Goal: Transaction & Acquisition: Purchase product/service

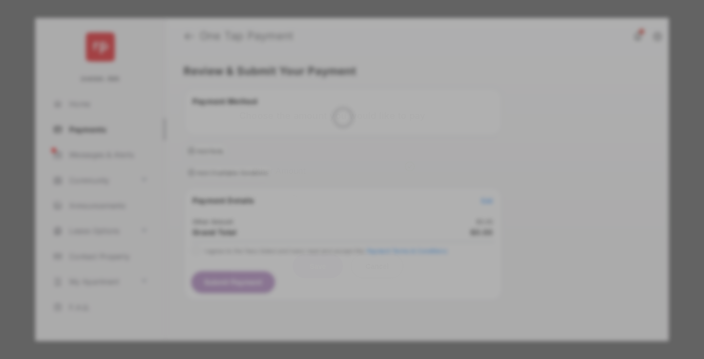
click at [334, 162] on div "Other Amount" at bounding box center [333, 170] width 163 height 17
type input "**"
click at [318, 254] on button "Save" at bounding box center [318, 266] width 50 height 24
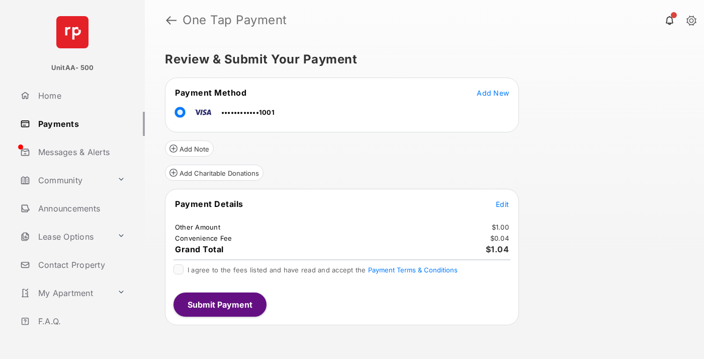
click at [219, 304] on button "Submit Payment" at bounding box center [220, 304] width 93 height 24
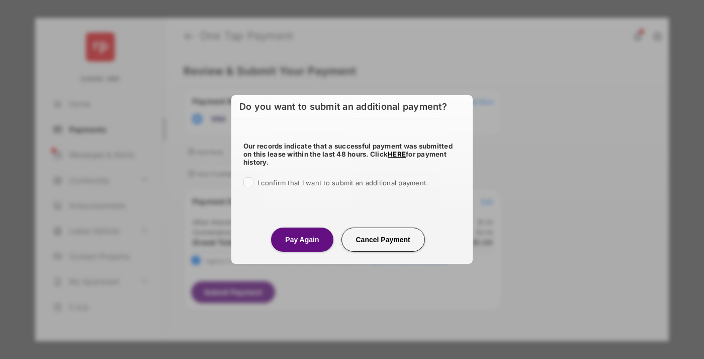
click at [302, 239] on button "Pay Again" at bounding box center [302, 239] width 62 height 24
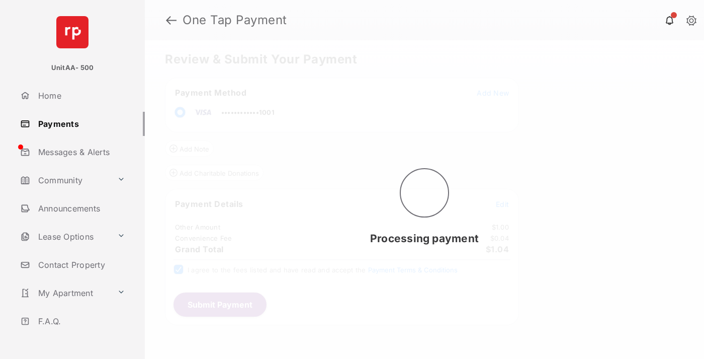
click at [78, 123] on link "Payments" at bounding box center [80, 124] width 129 height 24
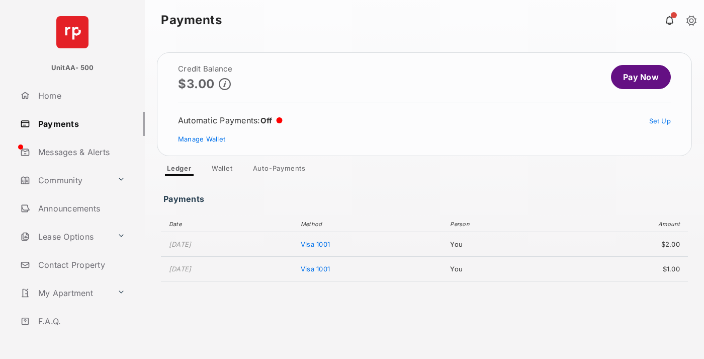
click at [637, 77] on link "Pay Now" at bounding box center [641, 77] width 60 height 24
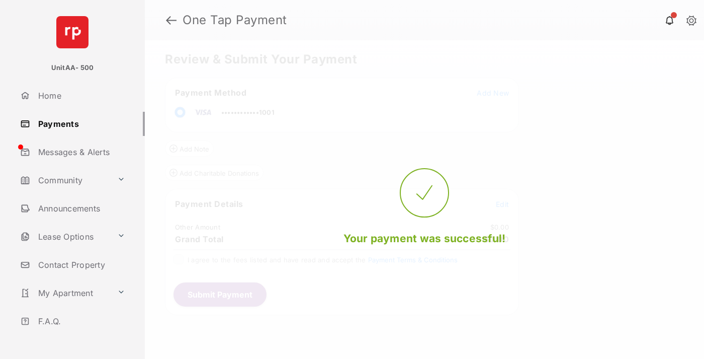
click at [503, 204] on span "Edit" at bounding box center [502, 204] width 13 height 9
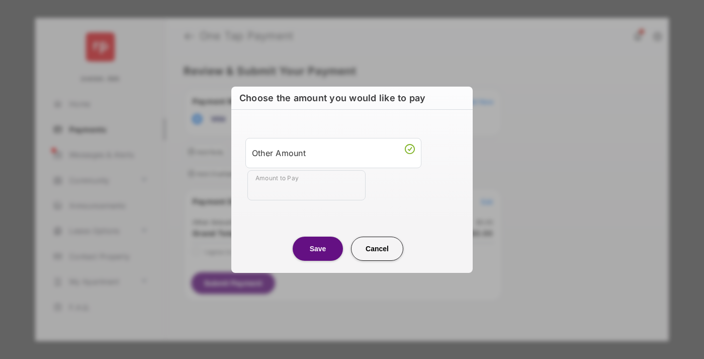
click at [334, 152] on div "Other Amount" at bounding box center [333, 152] width 163 height 17
type input "**"
click at [318, 248] on button "Save" at bounding box center [318, 248] width 50 height 24
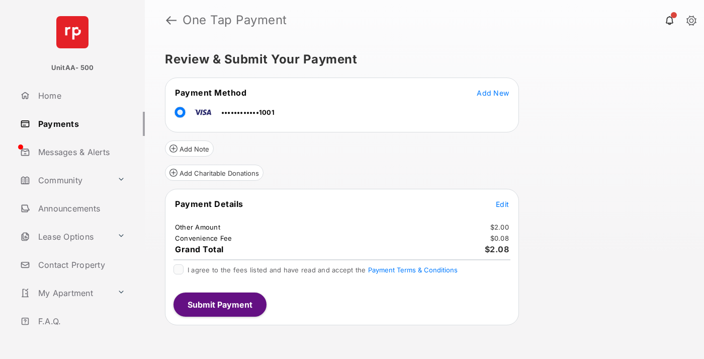
click at [219, 304] on button "Submit Payment" at bounding box center [220, 304] width 93 height 24
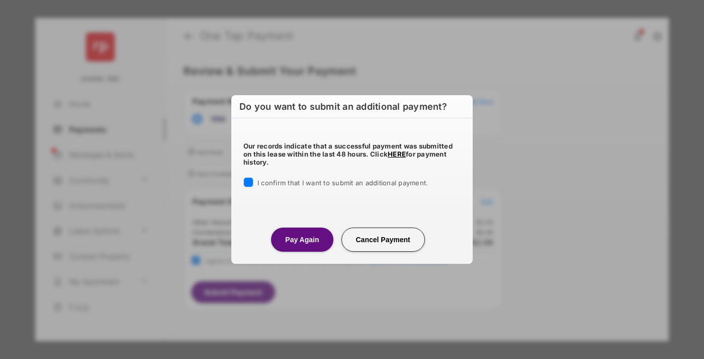
click at [302, 239] on button "Pay Again" at bounding box center [302, 239] width 62 height 24
